Goal: Transaction & Acquisition: Download file/media

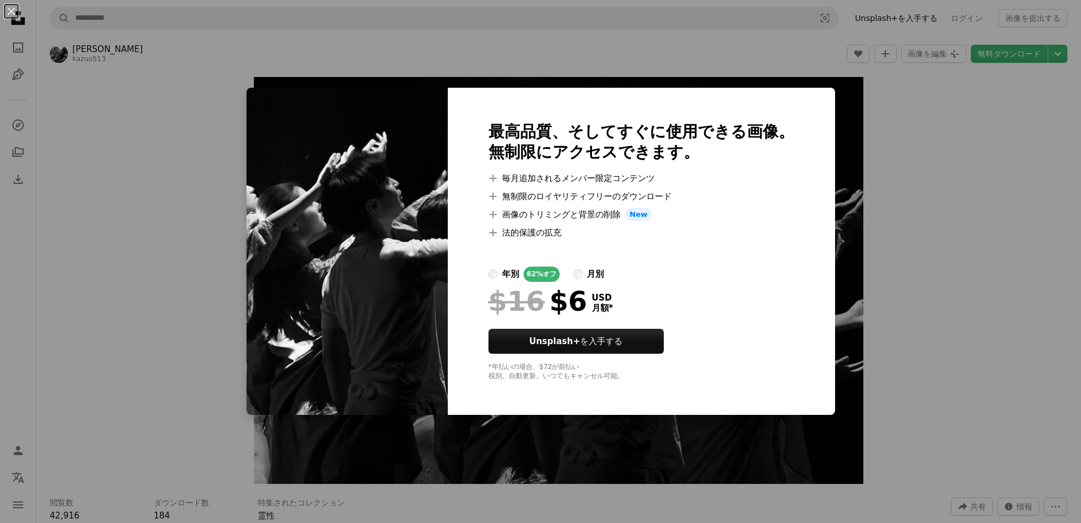
drag, startPoint x: 852, startPoint y: 321, endPoint x: 891, endPoint y: 315, distance: 39.5
click at [852, 322] on div "An X shape 最高品質、そしてすぐに使用できる画像。 無制限にアクセスできます。 A plus sign 毎月追加されるメンバー限定コンテンツ A p…" at bounding box center [540, 261] width 1081 height 523
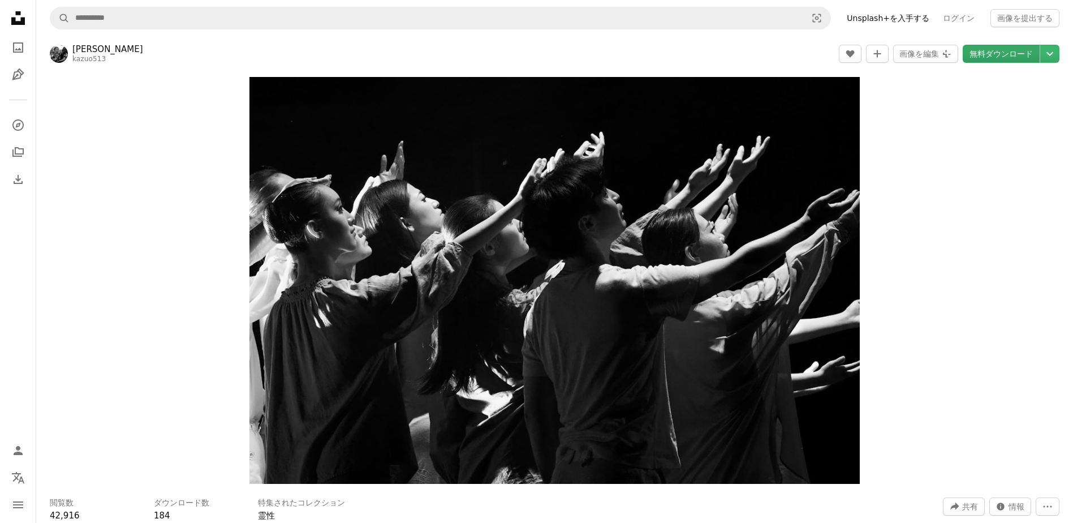
click at [1002, 55] on link "無料ダウンロード" at bounding box center [1000, 54] width 77 height 18
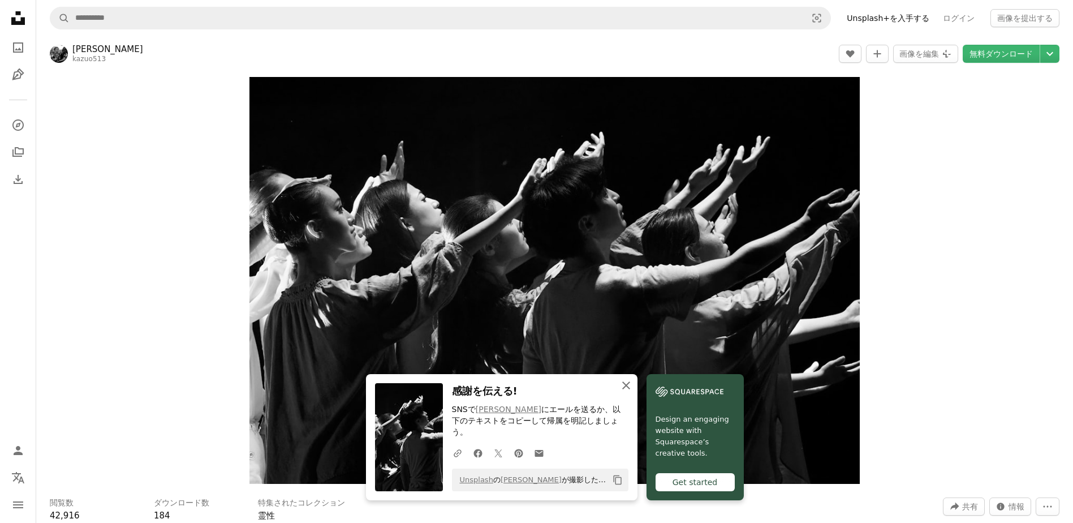
click at [624, 392] on icon "An X shape" at bounding box center [626, 385] width 14 height 14
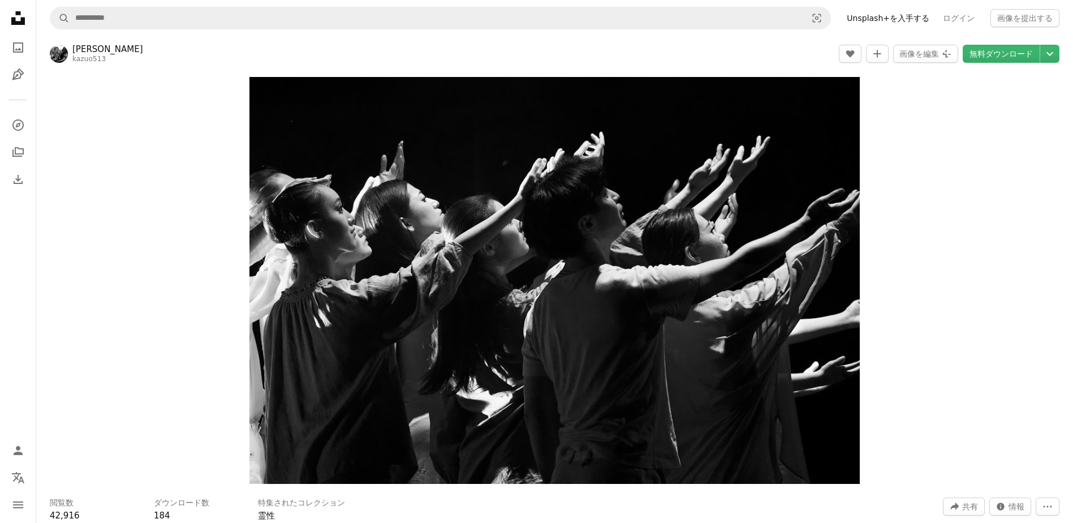
click at [963, 257] on div "Zoom in" at bounding box center [554, 280] width 1037 height 418
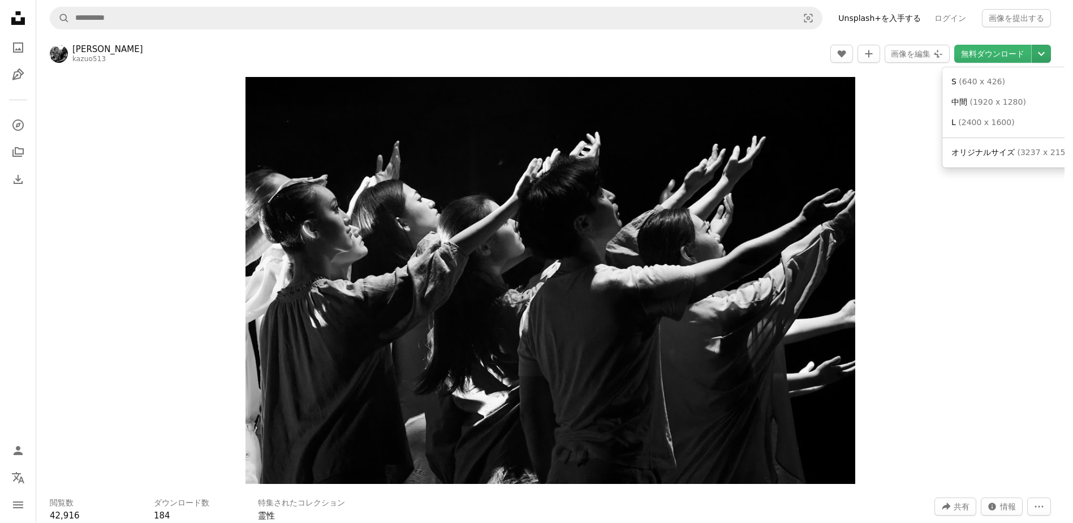
click at [1050, 55] on icon "Chevron down" at bounding box center [1041, 54] width 18 height 14
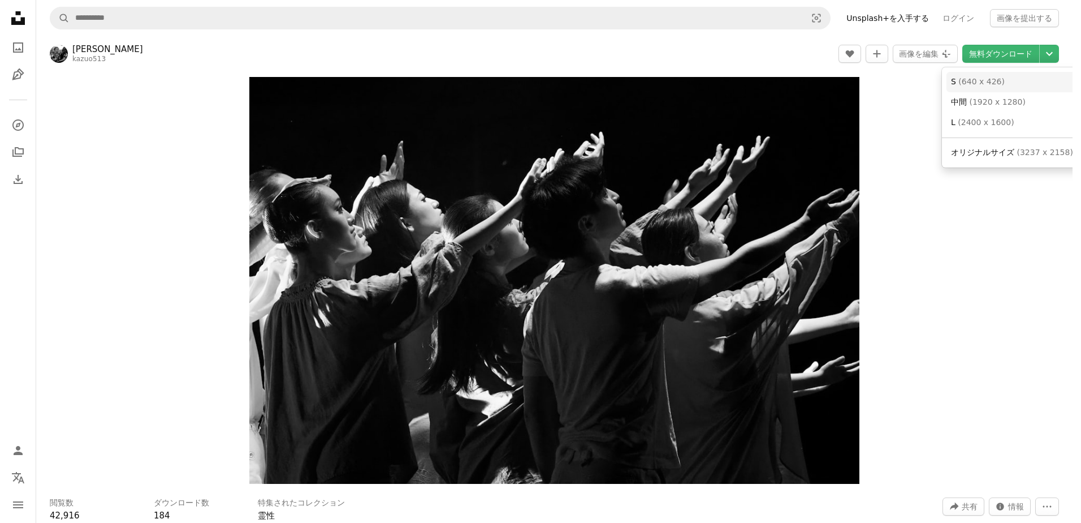
click at [983, 80] on span "( 640 x 426 )" at bounding box center [982, 81] width 46 height 9
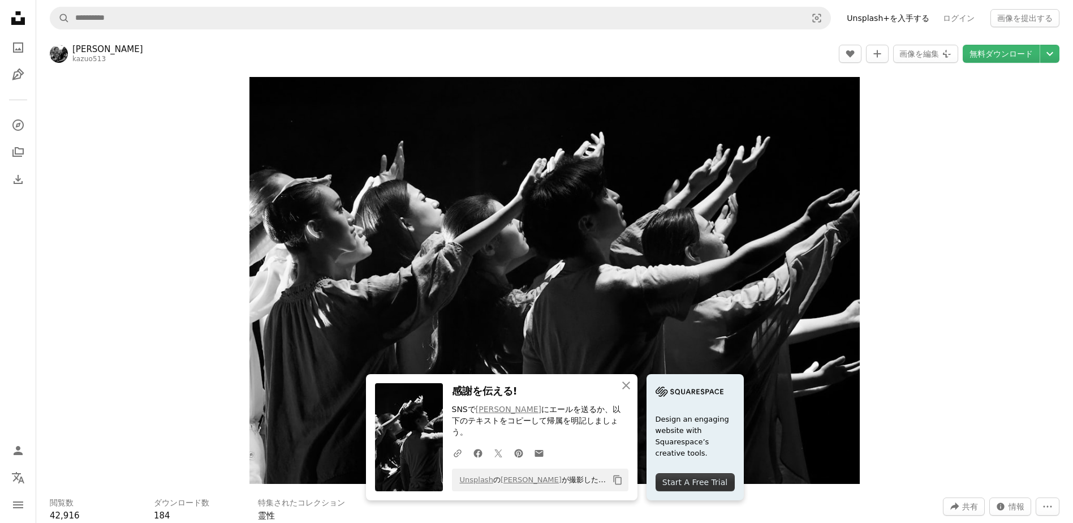
click at [960, 339] on div "Zoom in" at bounding box center [554, 280] width 1037 height 418
